Goal: Information Seeking & Learning: Learn about a topic

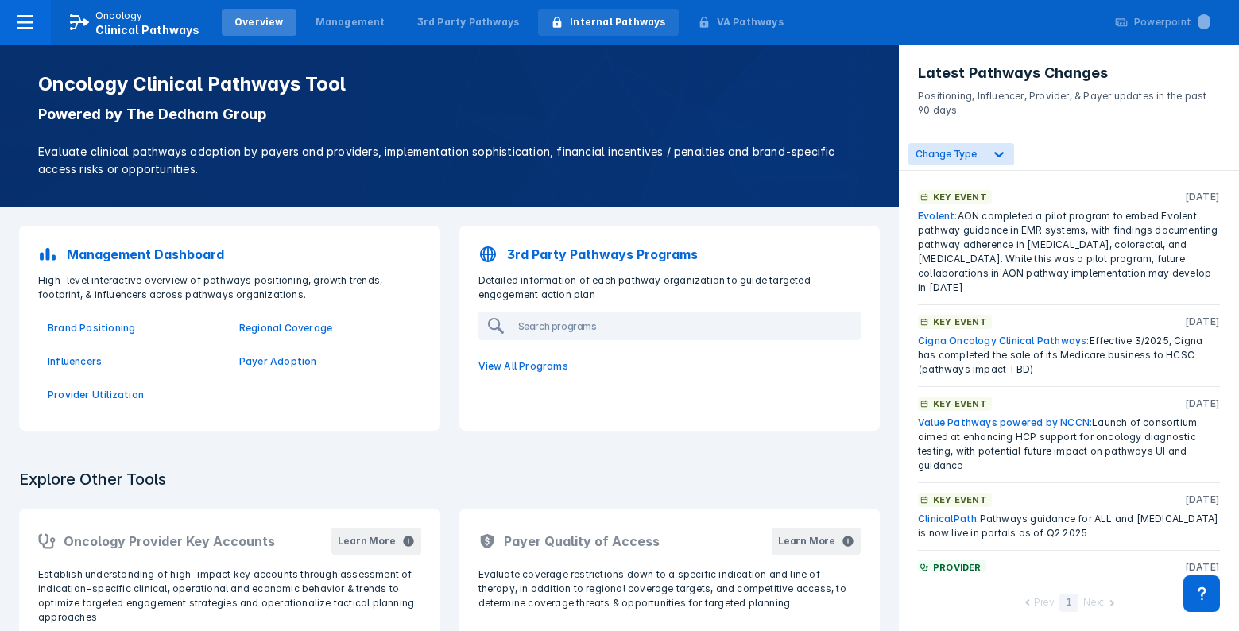
click at [605, 28] on div "Internal Pathways" at bounding box center [617, 22] width 95 height 14
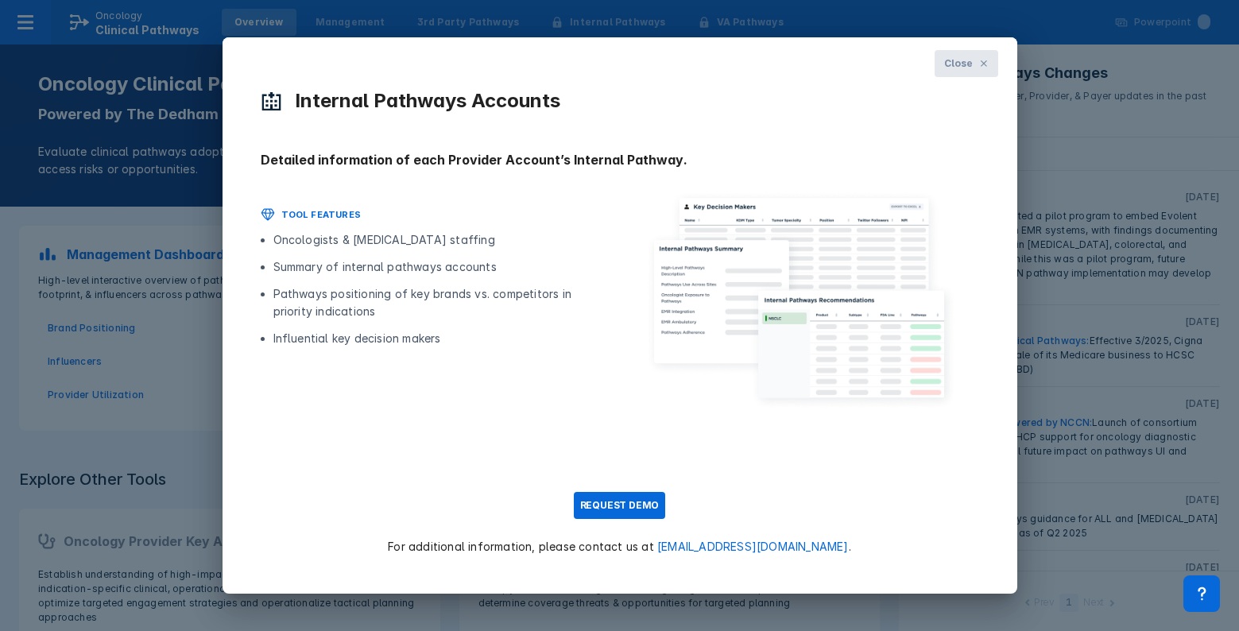
click at [947, 62] on span "Close" at bounding box center [958, 63] width 28 height 14
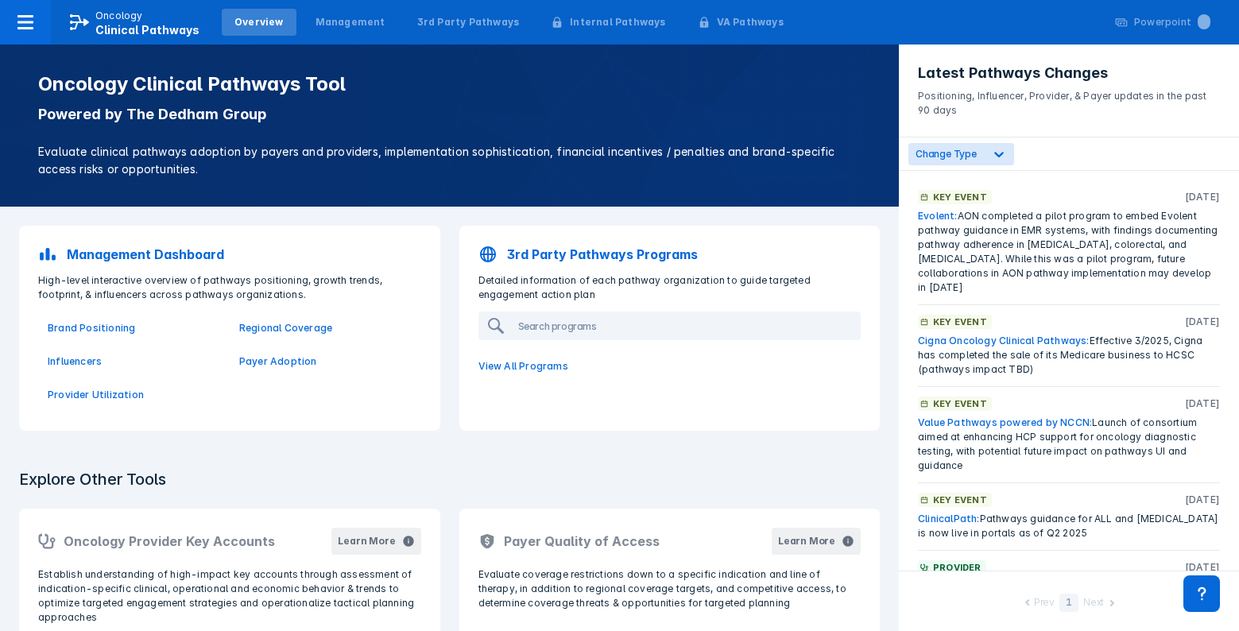
click at [185, 249] on p "Management Dashboard" at bounding box center [145, 254] width 157 height 19
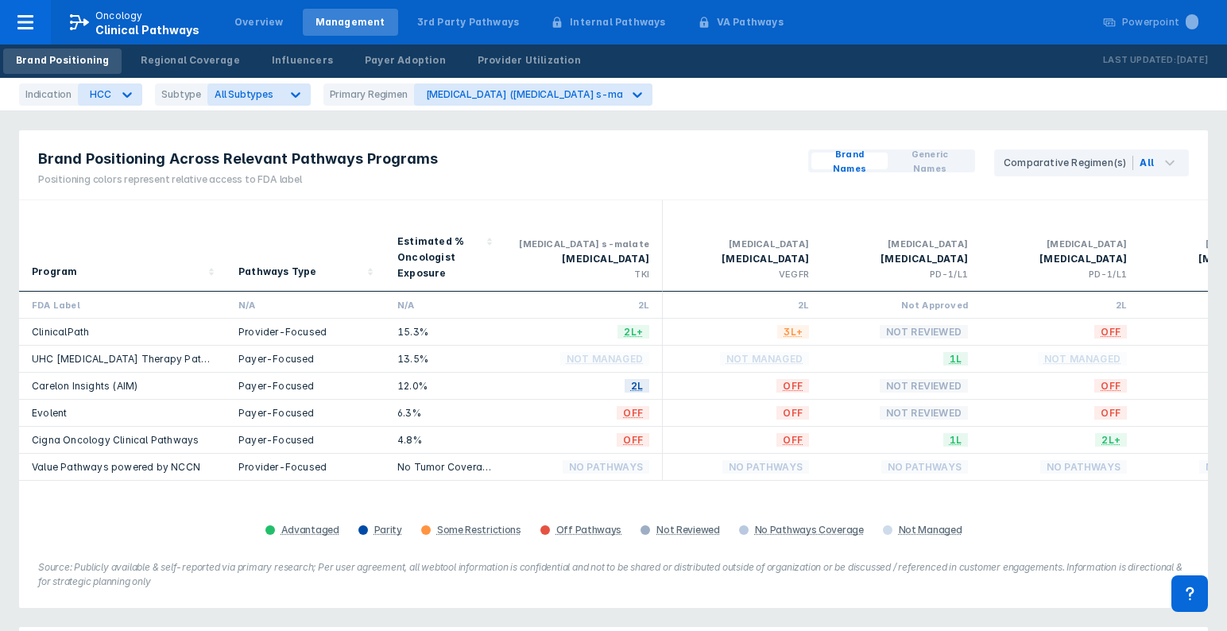
click at [69, 434] on link "Cigna Oncology Clinical Pathways" at bounding box center [115, 440] width 167 height 12
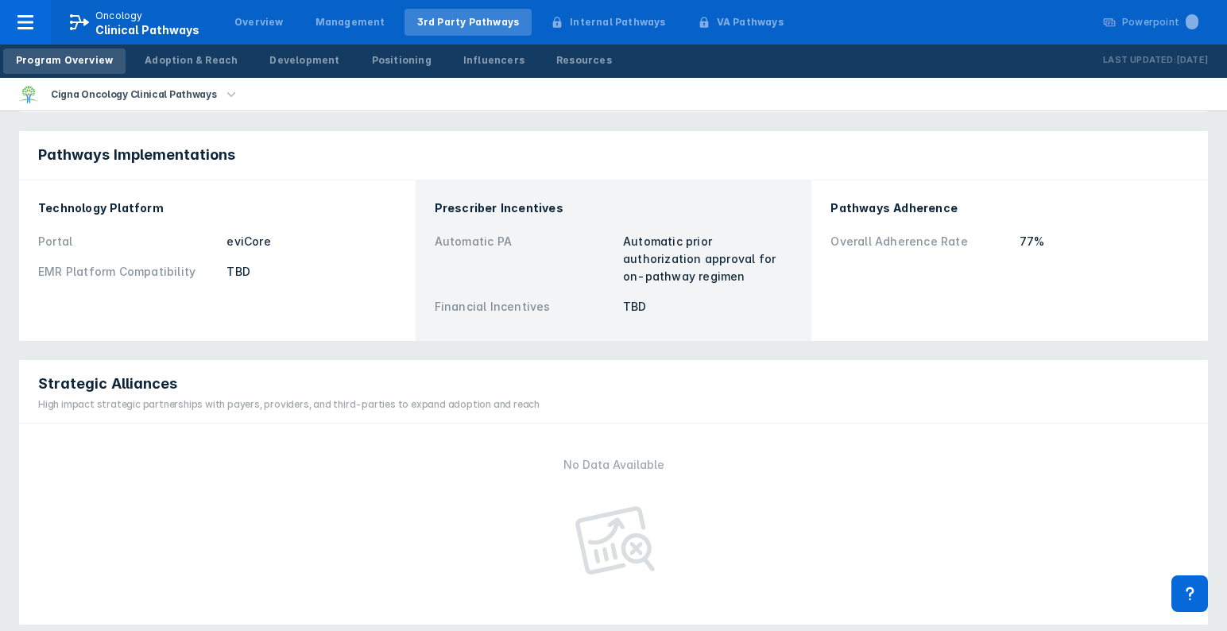
scroll to position [811, 0]
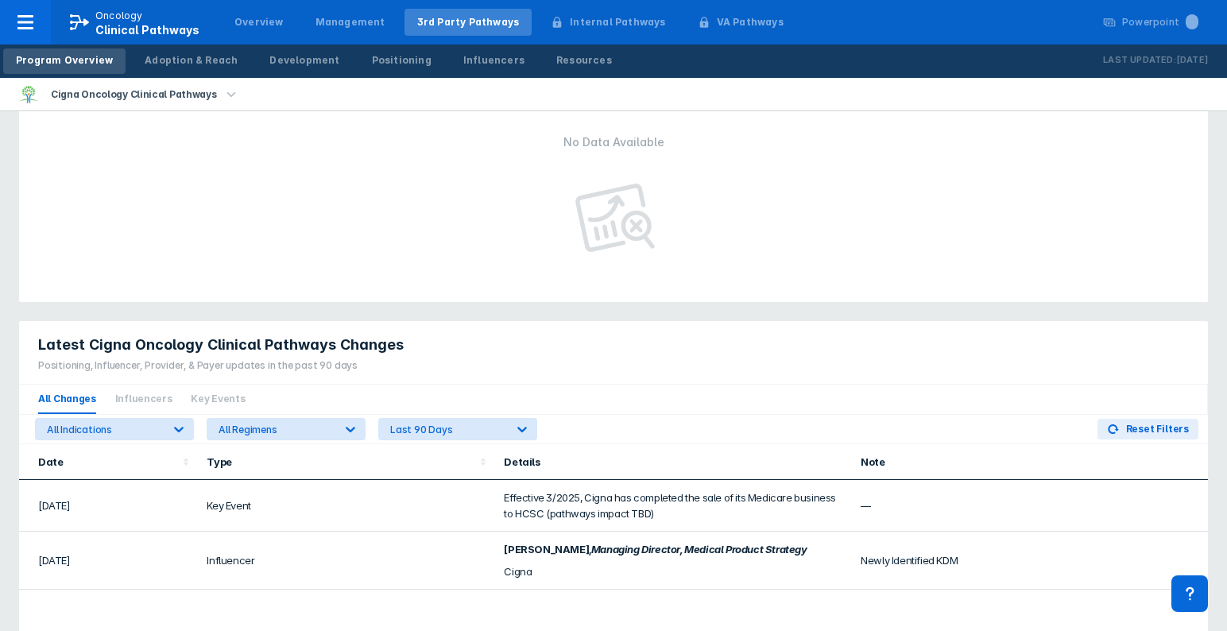
click at [708, 543] on icon "Managing Director, Medical Product Strategy" at bounding box center [699, 549] width 216 height 13
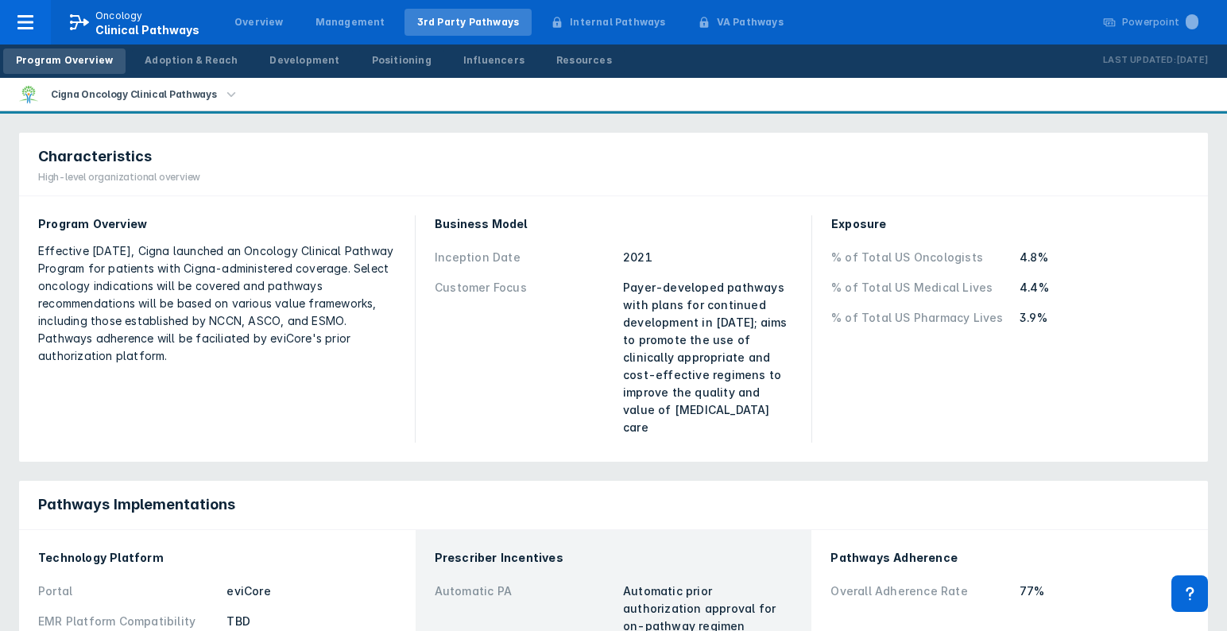
scroll to position [0, 0]
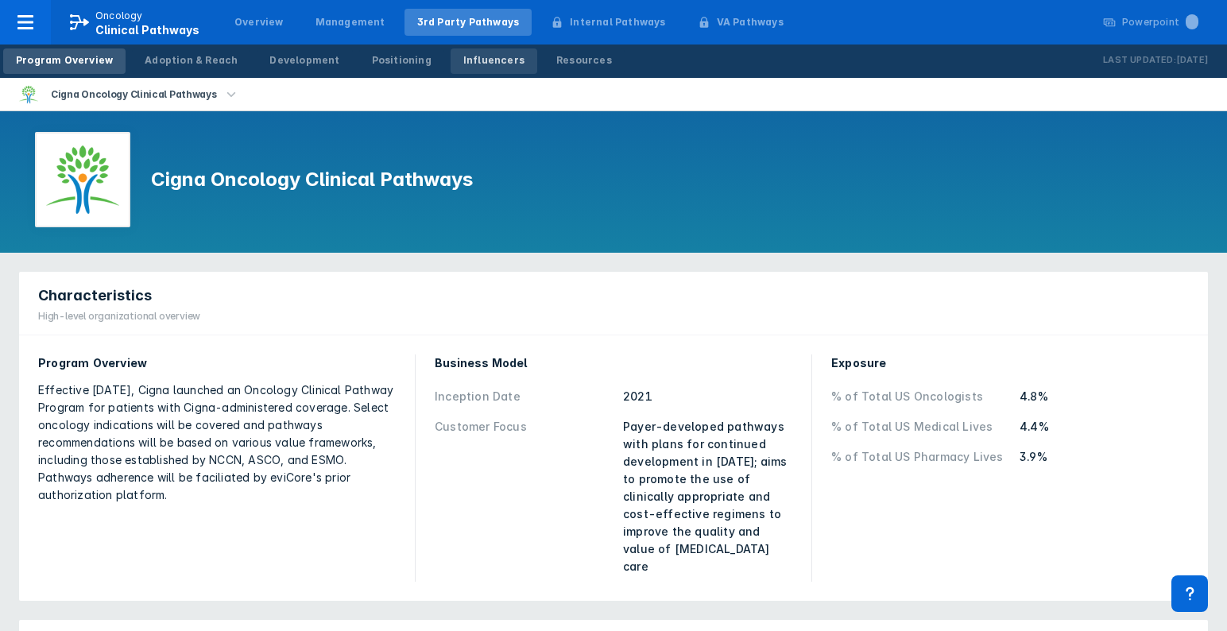
click at [468, 61] on div "Influencers" at bounding box center [493, 60] width 61 height 14
click at [378, 53] on div "Positioning" at bounding box center [402, 60] width 60 height 14
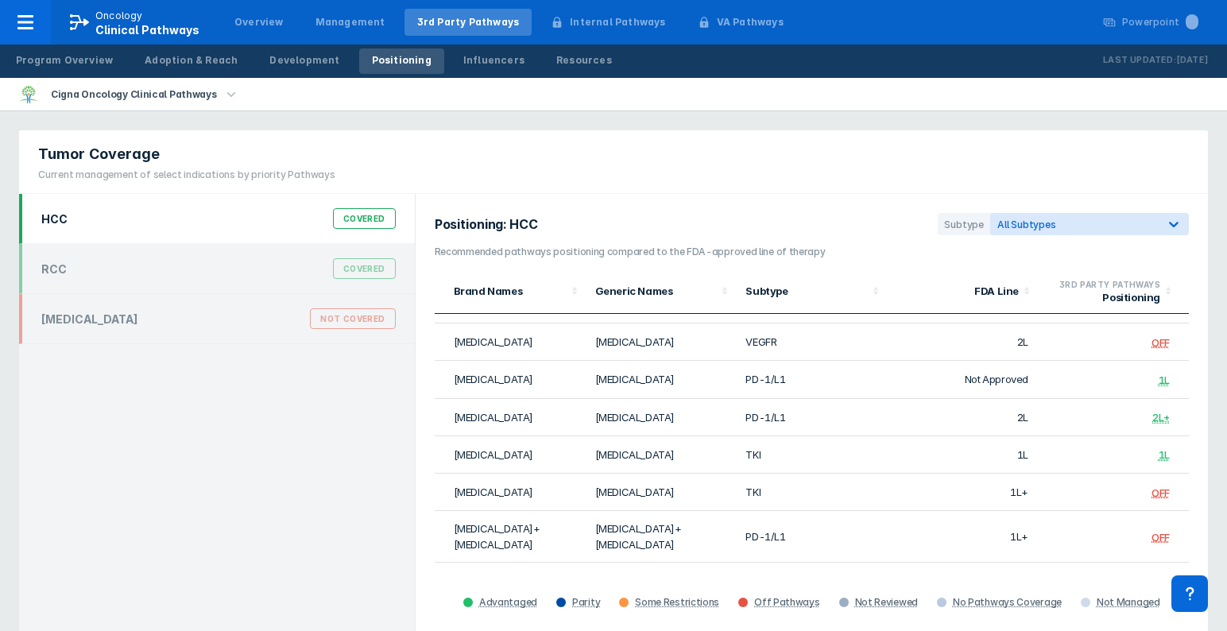
scroll to position [31, 0]
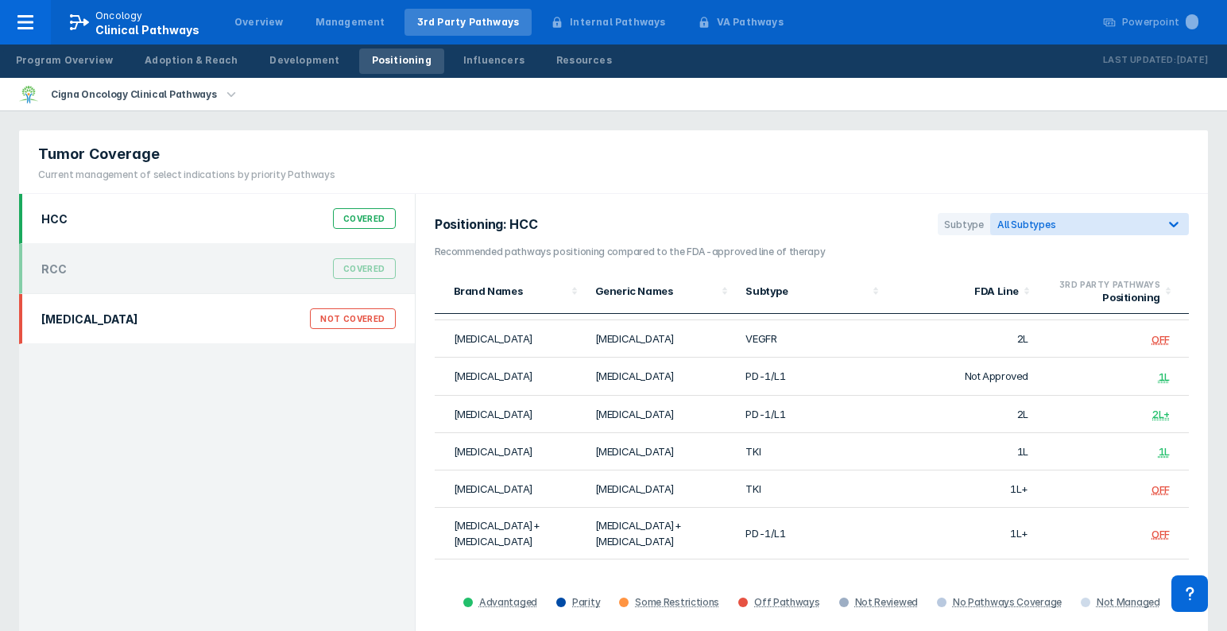
click at [371, 317] on div "Not Covered" at bounding box center [352, 318] width 85 height 21
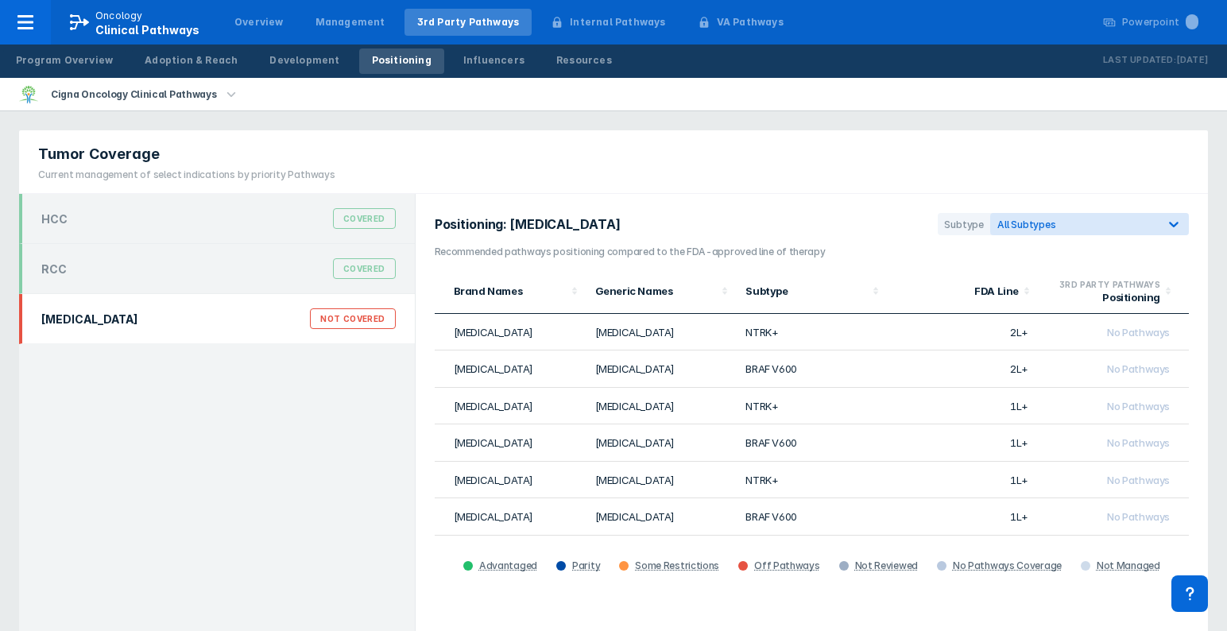
scroll to position [3, 0]
